Goal: Navigation & Orientation: Understand site structure

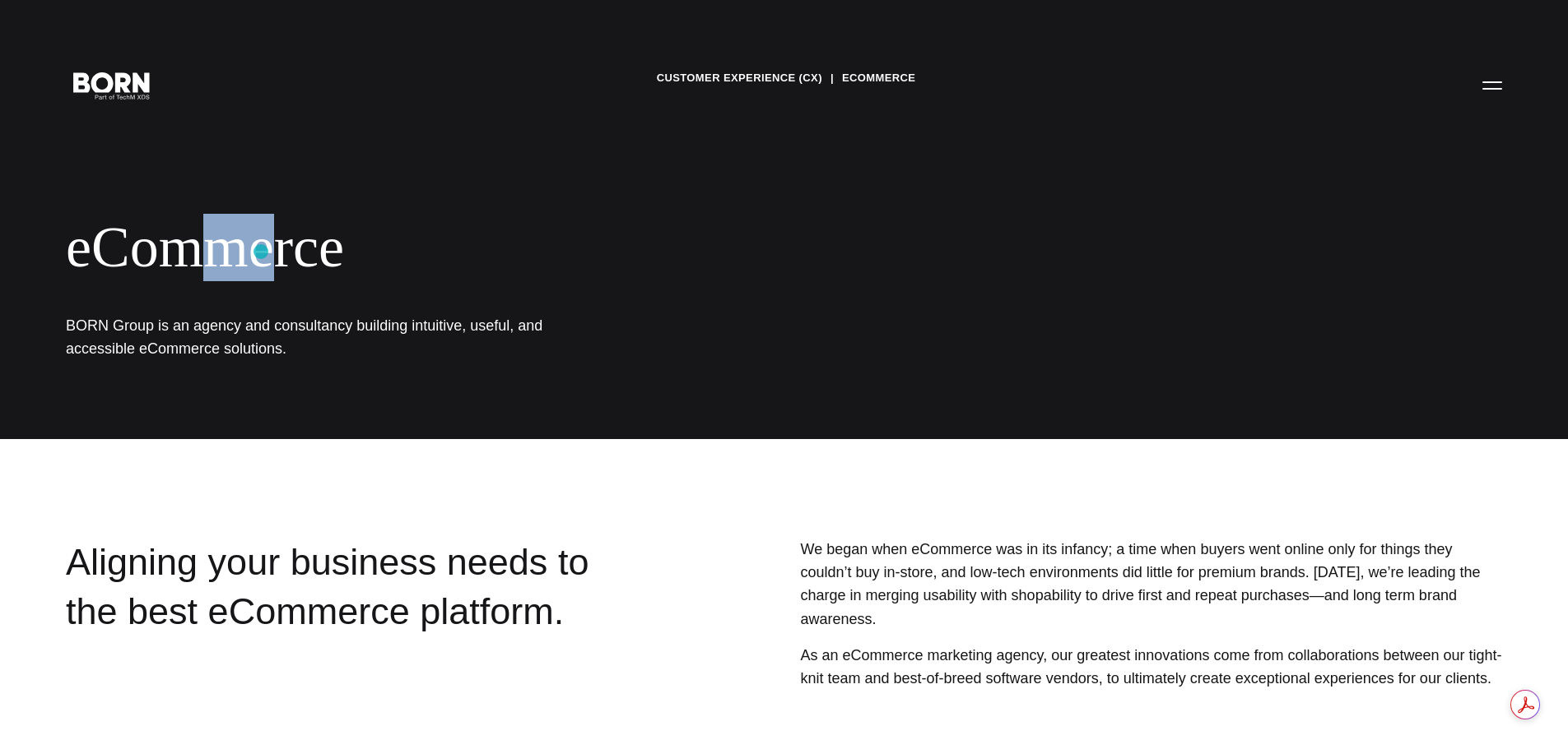
drag, startPoint x: 201, startPoint y: 243, endPoint x: 264, endPoint y: 252, distance: 63.6
click at [264, 252] on div "eCommerce" at bounding box center [535, 247] width 938 height 67
click at [300, 254] on div "eCommerce" at bounding box center [535, 247] width 938 height 67
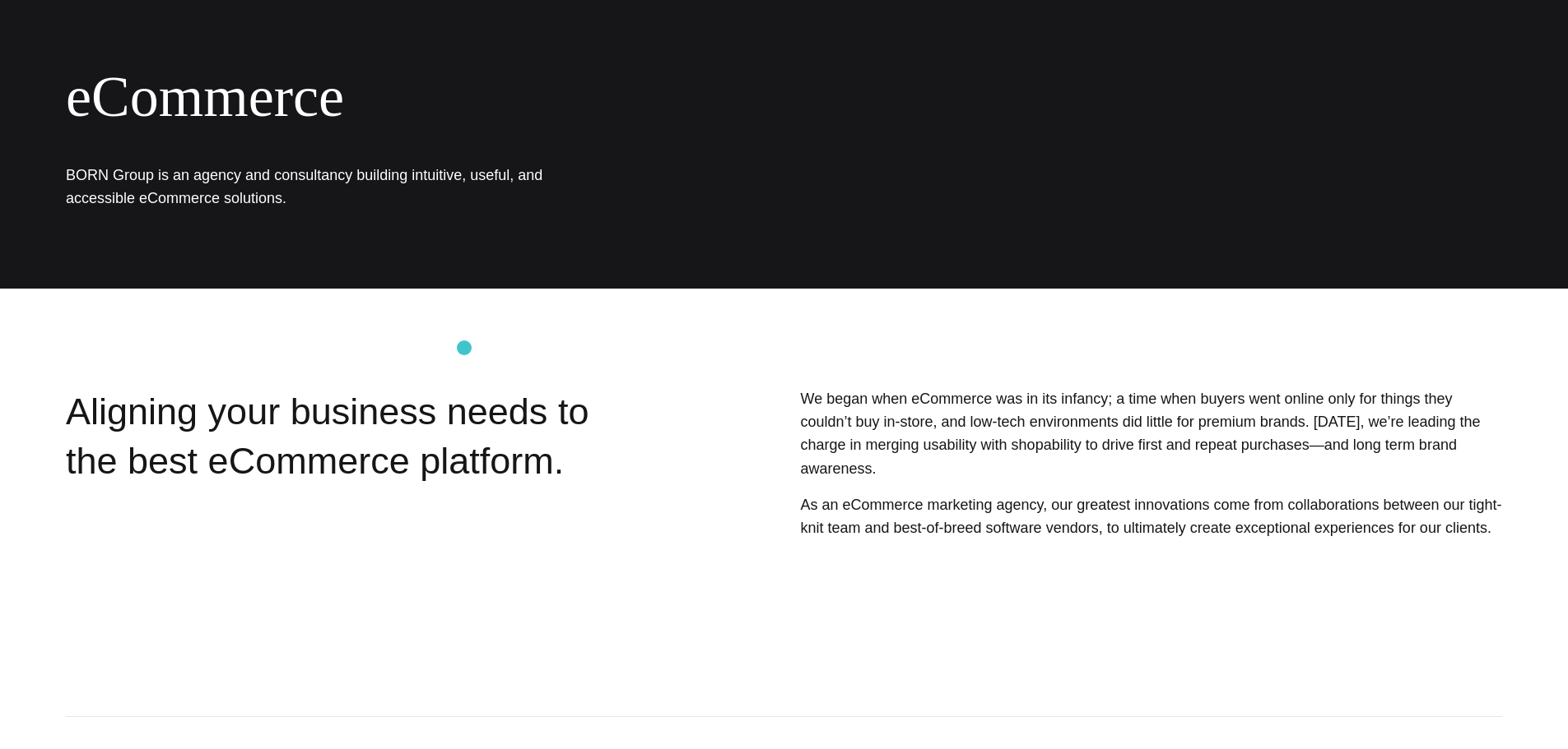
scroll to position [164, 0]
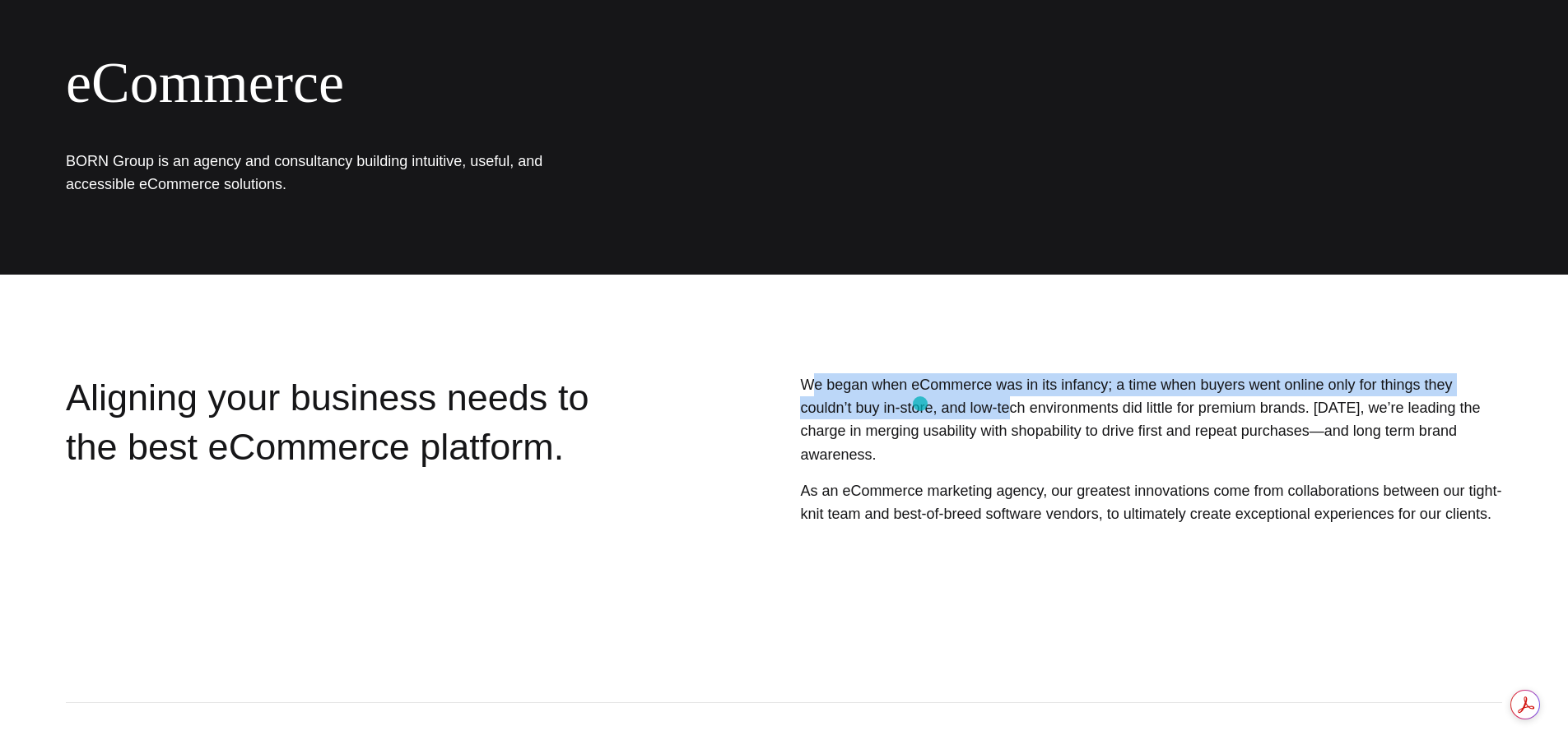
drag, startPoint x: 811, startPoint y: 388, endPoint x: 921, endPoint y: 405, distance: 111.3
click at [921, 405] on p "We began when eCommerce was in its infancy; a time when buyers went online only…" at bounding box center [1150, 420] width 702 height 93
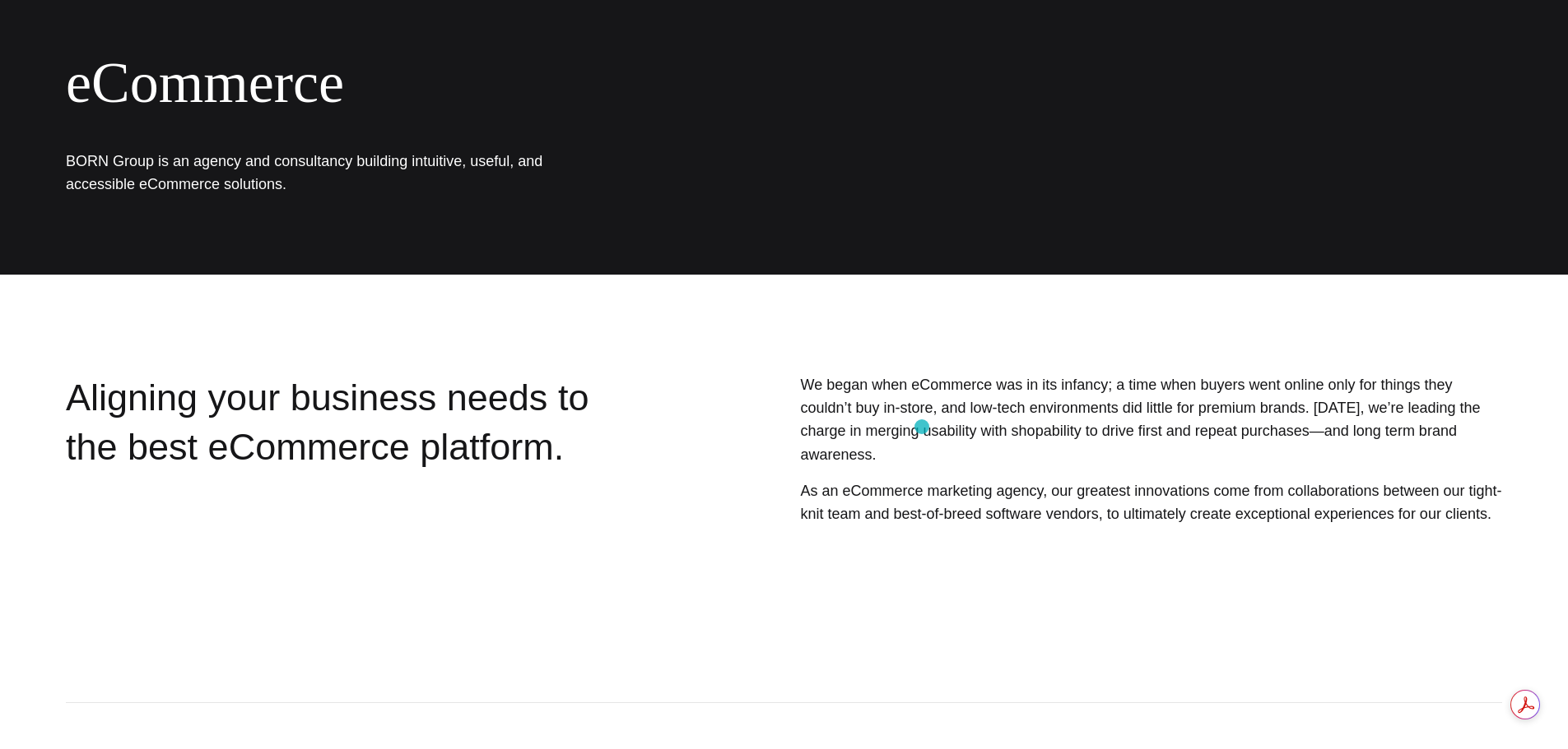
click at [921, 427] on p "We began when eCommerce was in its infancy; a time when buyers went online only…" at bounding box center [1150, 420] width 702 height 93
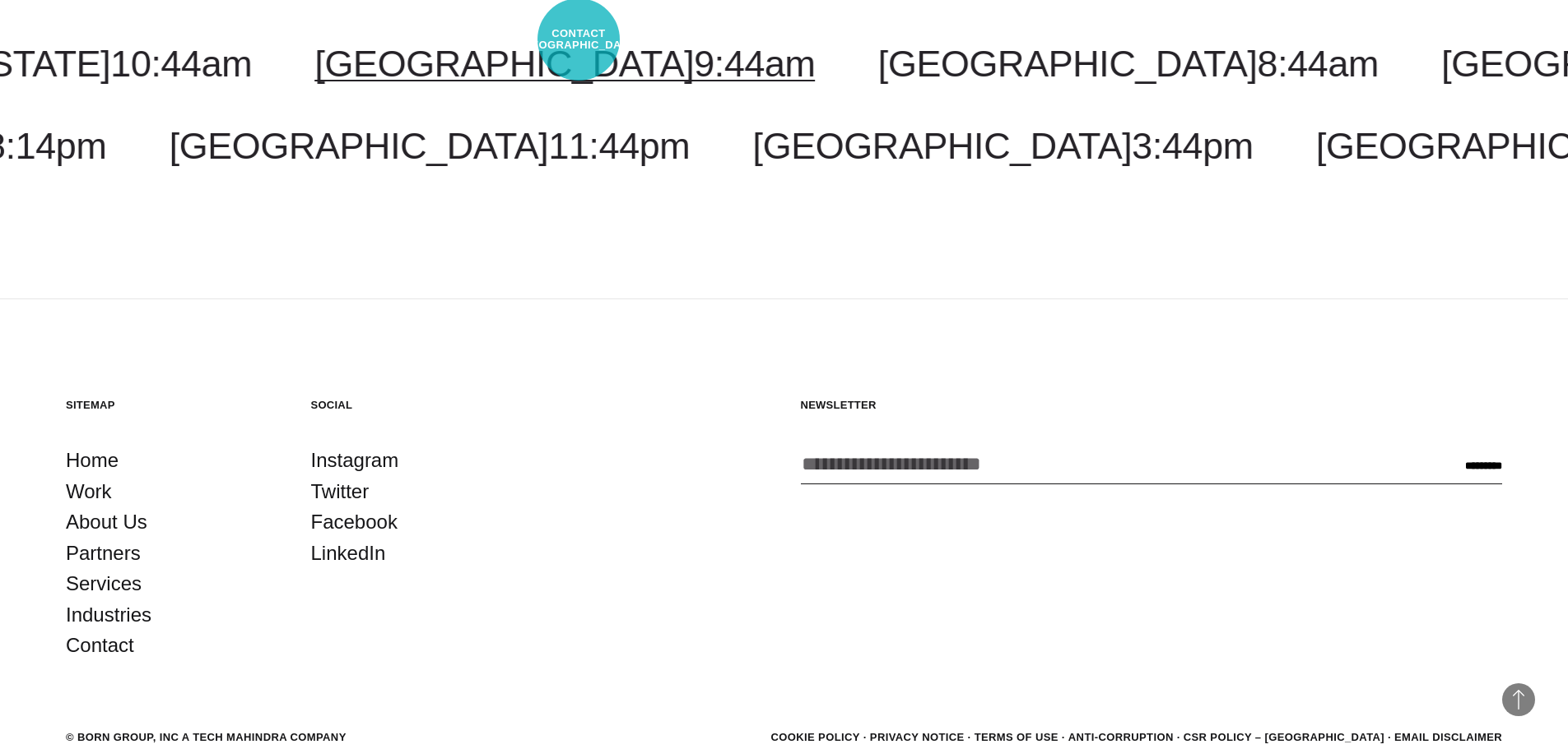
scroll to position [2377, 0]
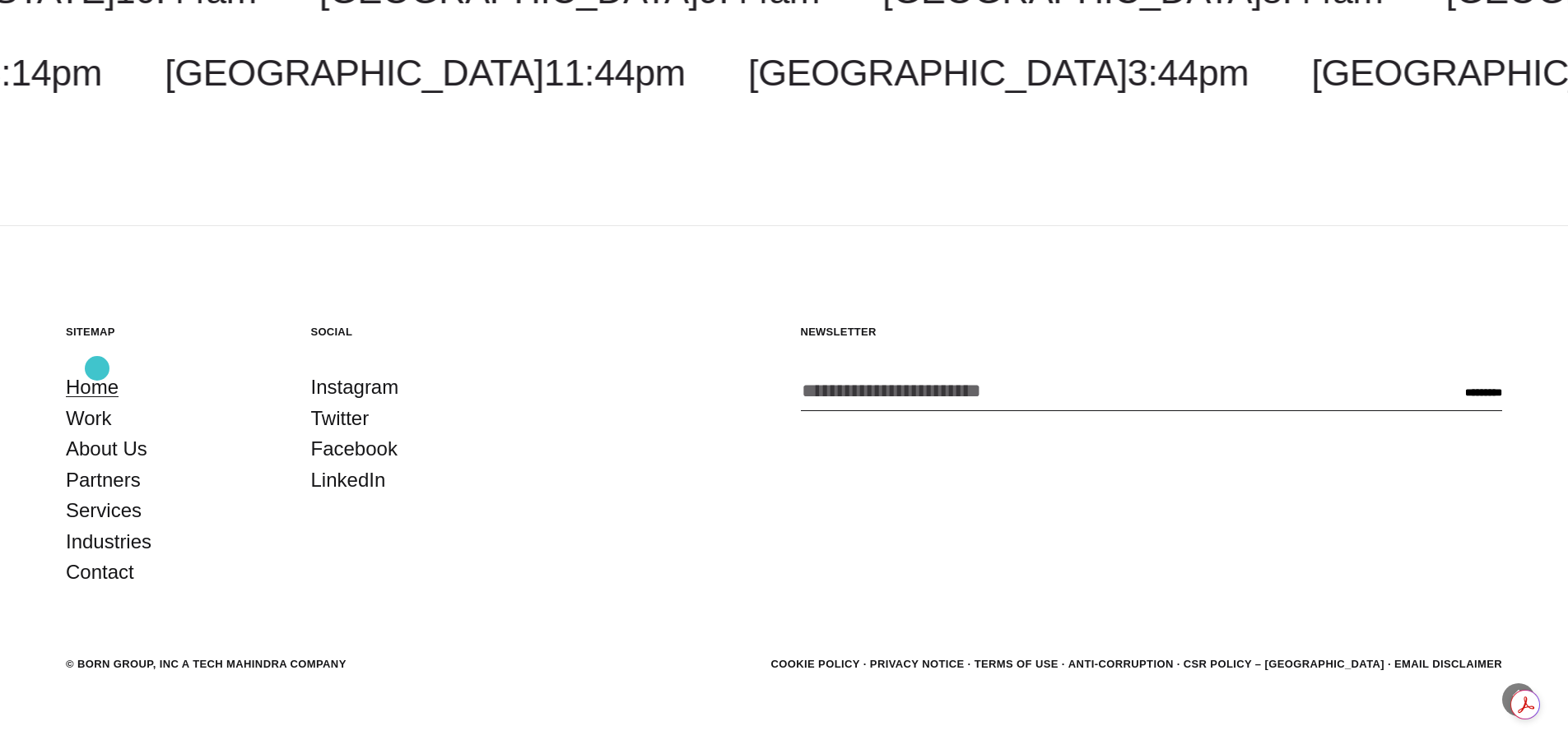
click at [97, 372] on link "Home" at bounding box center [92, 387] width 52 height 31
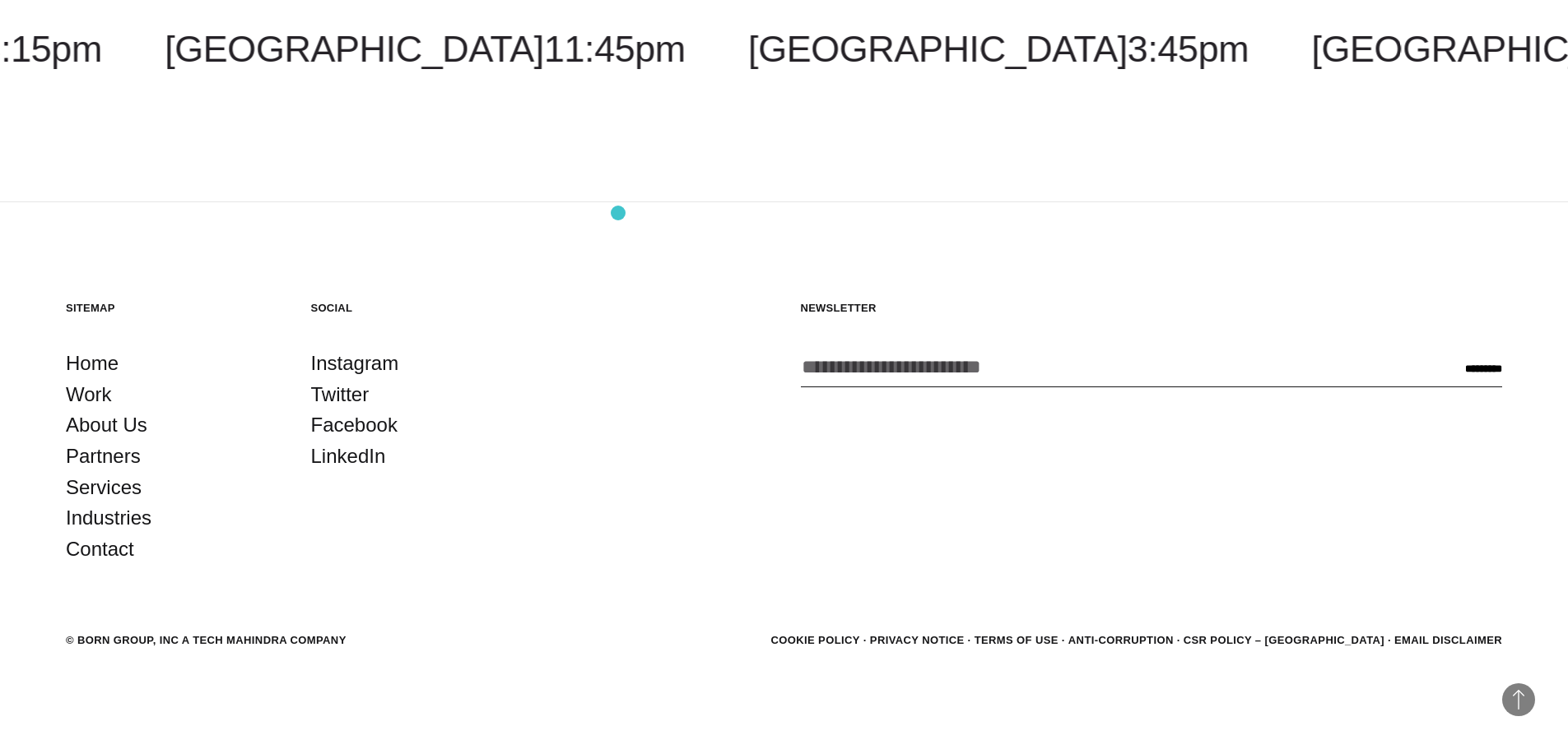
scroll to position [5187, 0]
click at [100, 432] on link "About Us" at bounding box center [106, 424] width 81 height 31
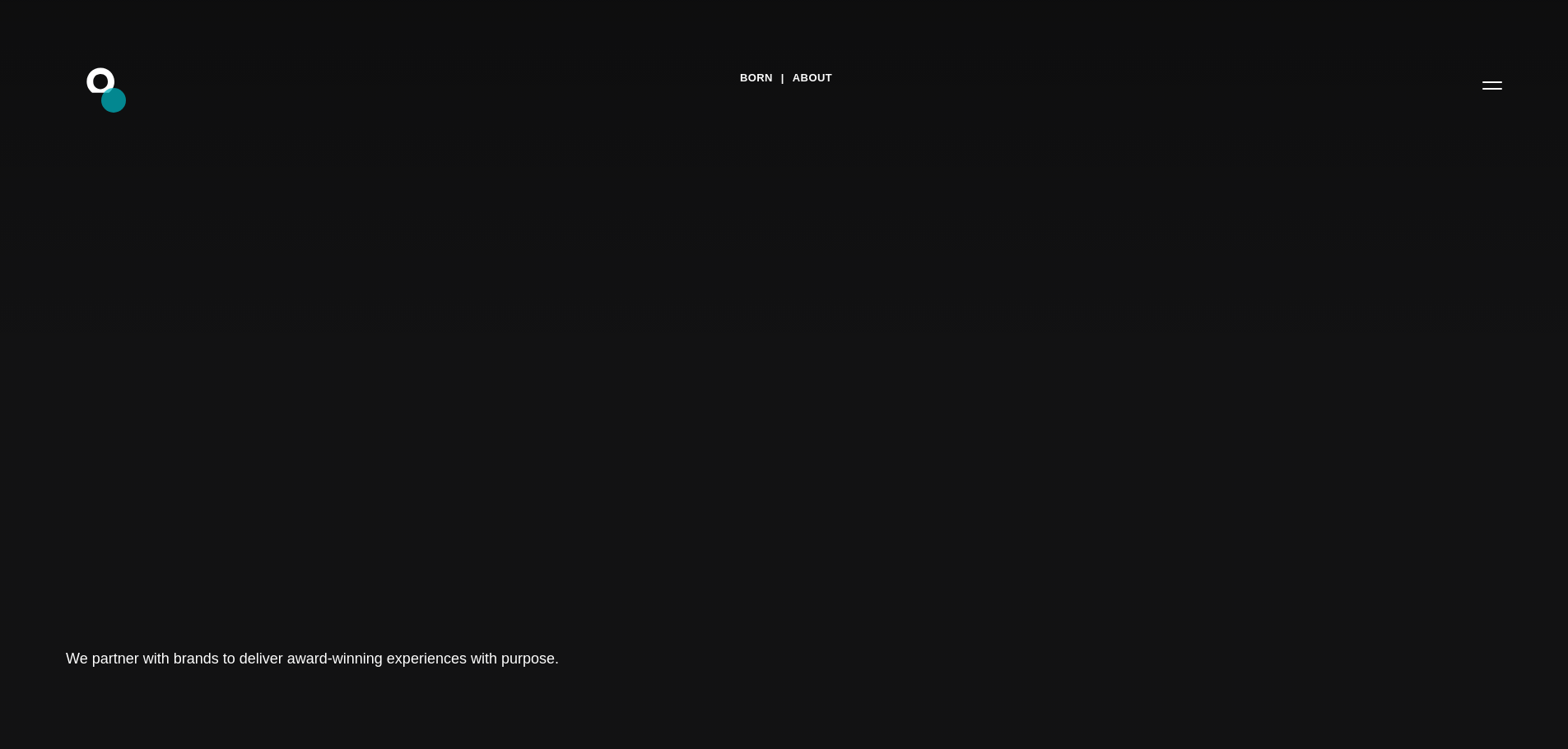
click at [114, 100] on icon ".st0{display:none;} .st1{display:inline;} .st2{font-family:'HelveticaNeue-Mediu…" at bounding box center [111, 85] width 106 height 43
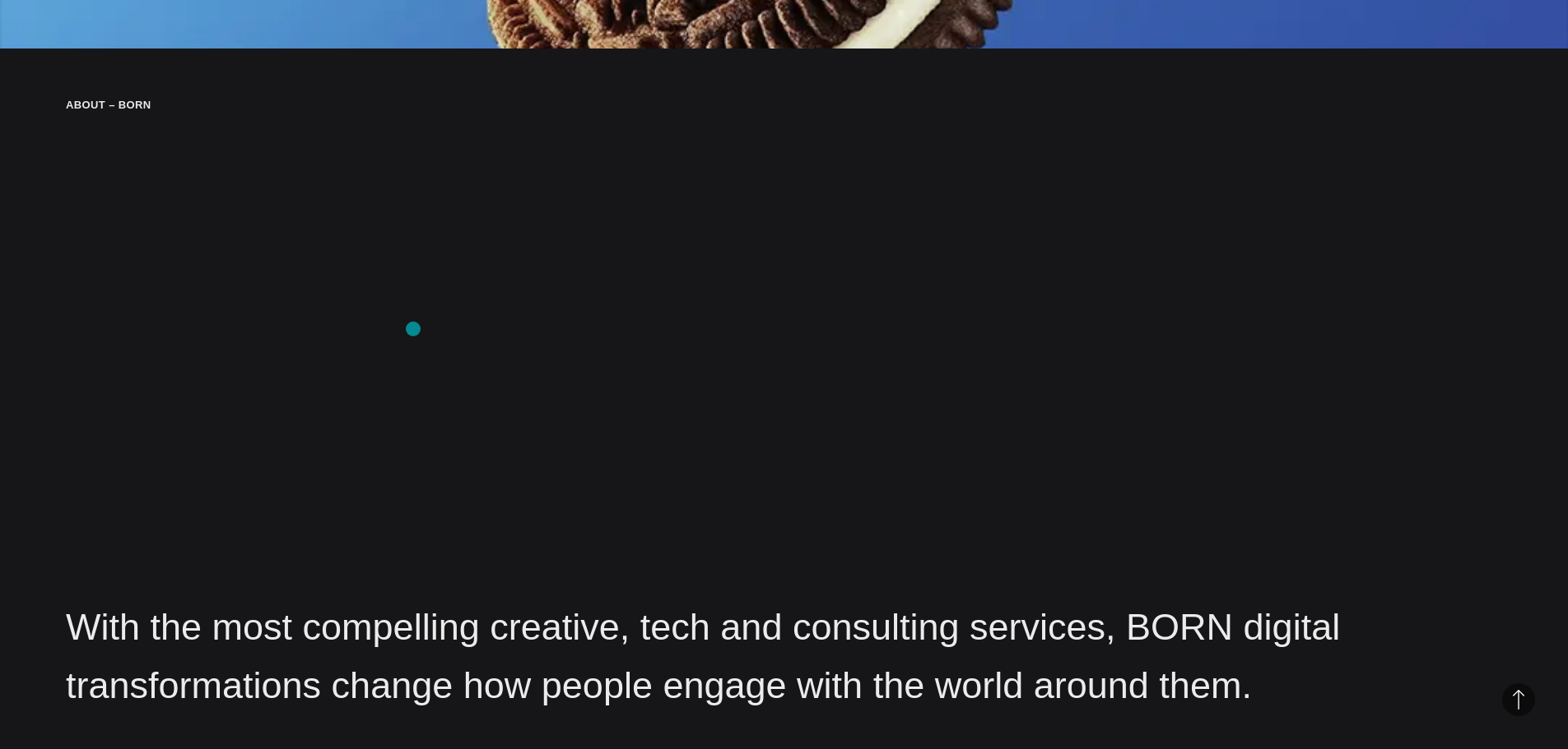
scroll to position [2221, 0]
